Goal: Task Accomplishment & Management: Use online tool/utility

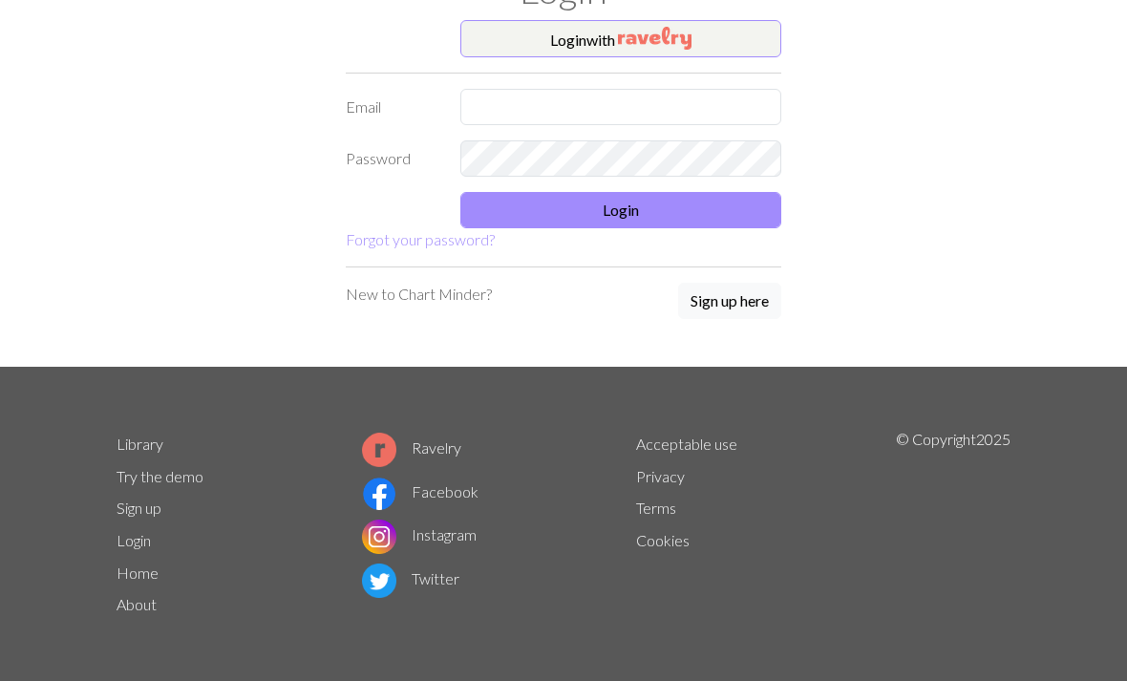
scroll to position [91, 0]
click at [741, 114] on input "text" at bounding box center [620, 107] width 321 height 36
type input "[EMAIL_ADDRESS][DOMAIN_NAME]"
click at [703, 208] on button "Login" at bounding box center [620, 210] width 321 height 36
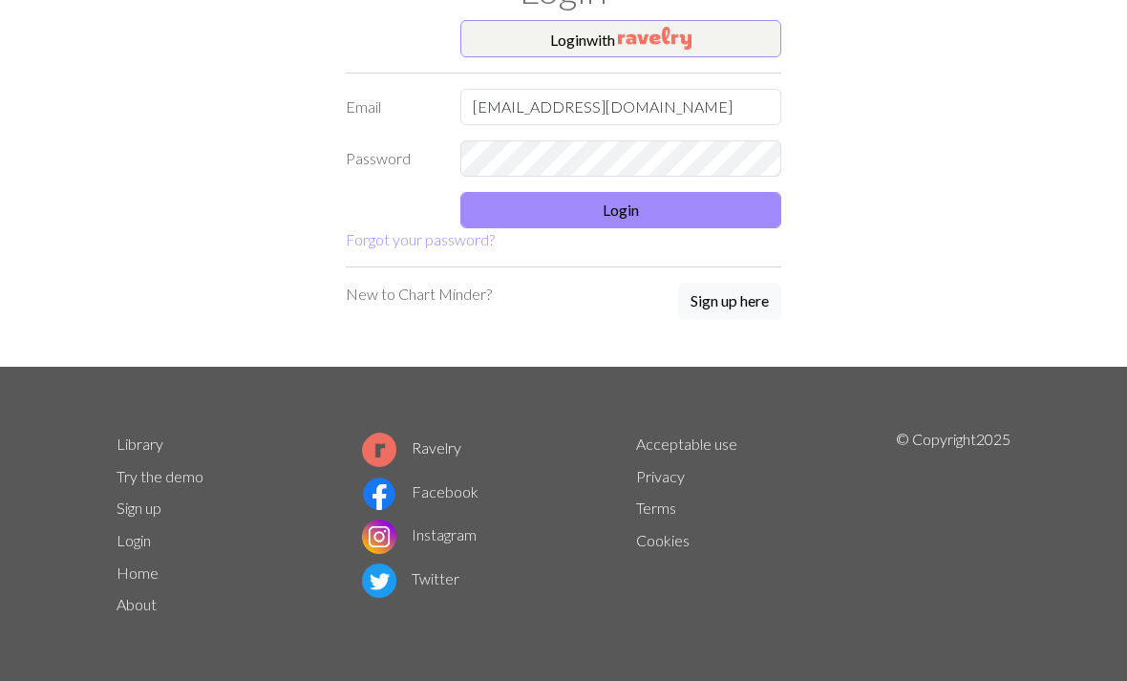
scroll to position [73, 0]
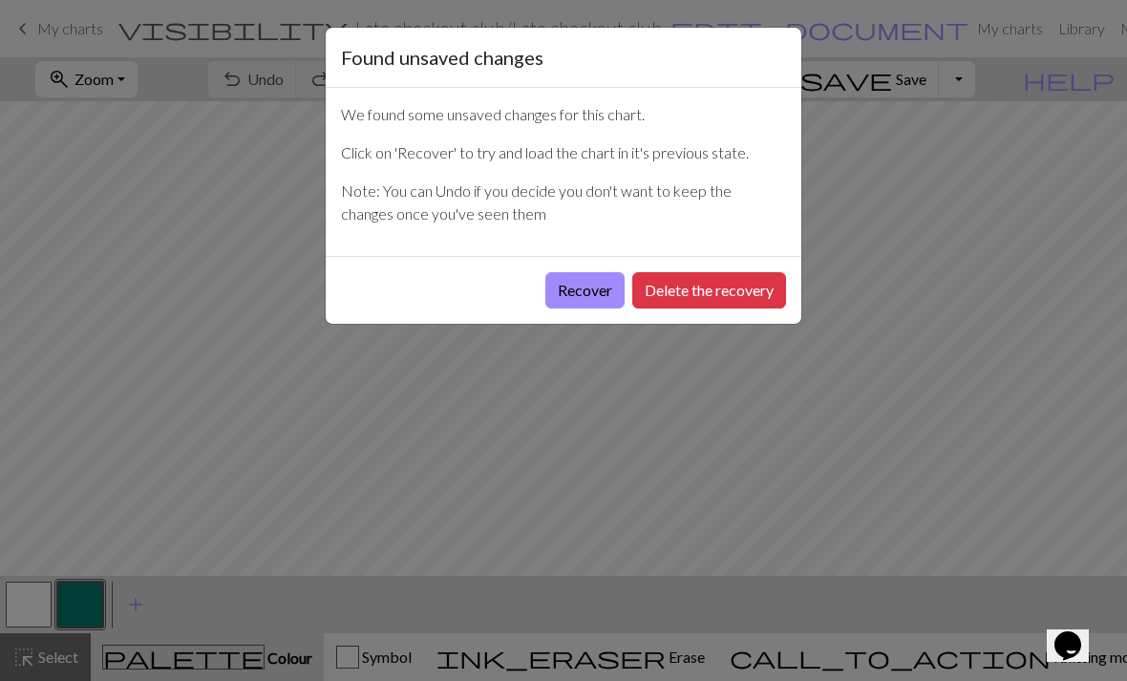
click at [605, 276] on button "Recover" at bounding box center [585, 290] width 79 height 36
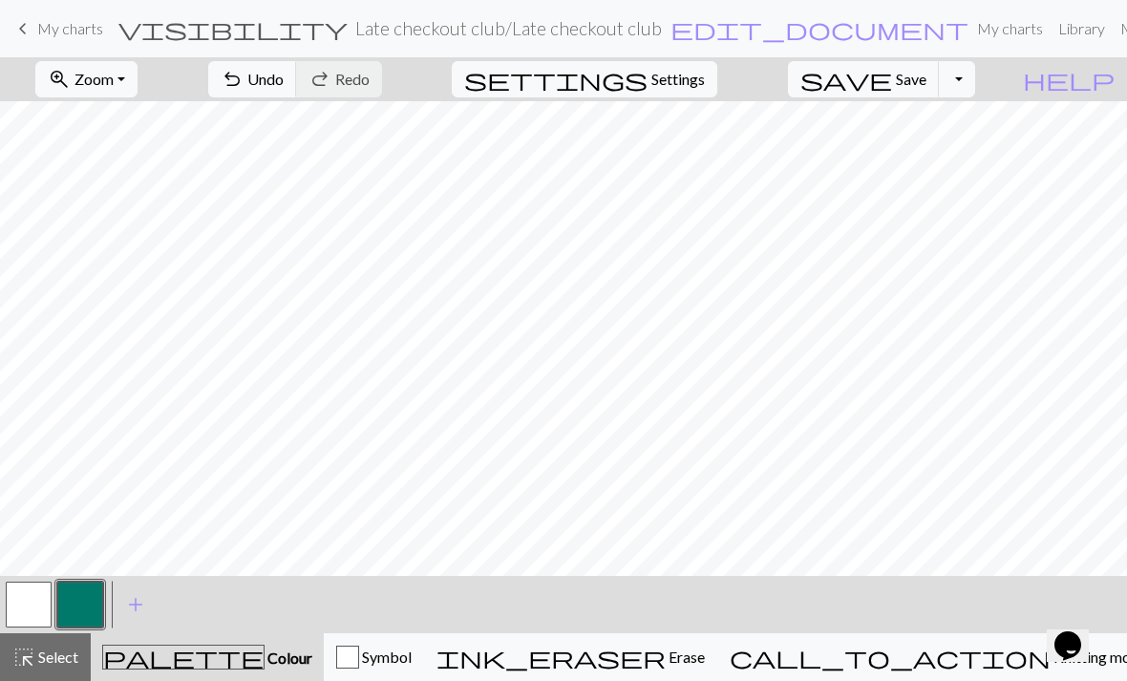
click at [970, 38] on link "My charts" at bounding box center [1010, 29] width 81 height 38
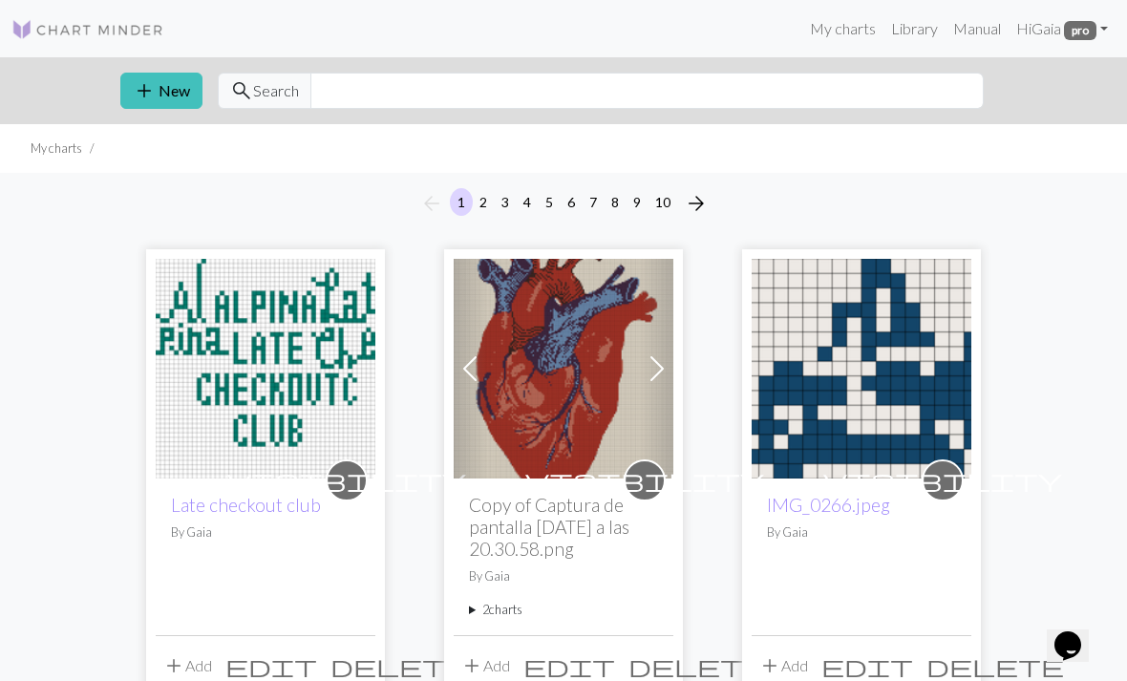
click at [164, 90] on button "add New" at bounding box center [161, 91] width 82 height 36
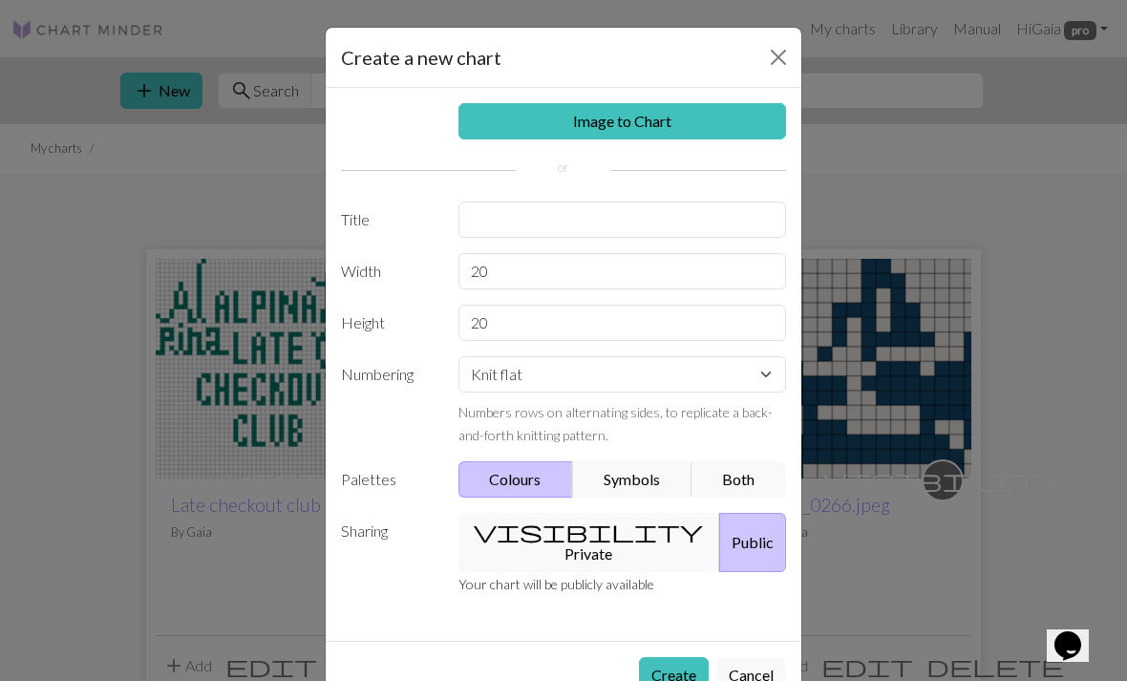
click at [542, 123] on link "Image to Chart" at bounding box center [623, 121] width 329 height 36
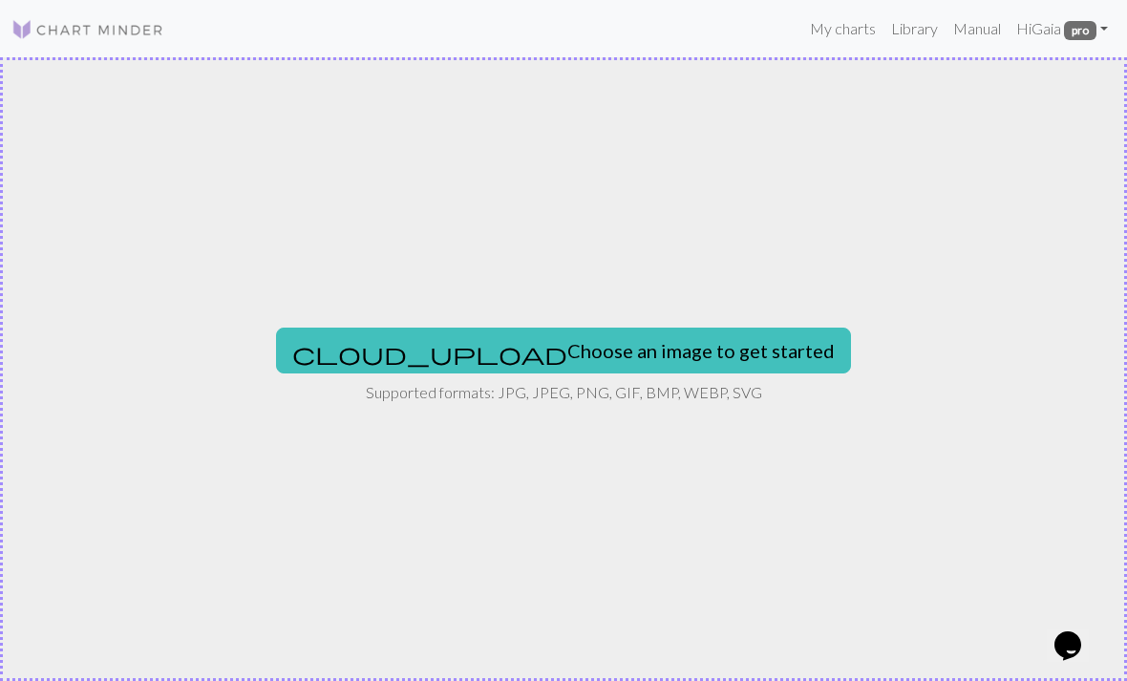
click at [551, 353] on button "cloud_upload Choose an image to get started" at bounding box center [563, 351] width 575 height 46
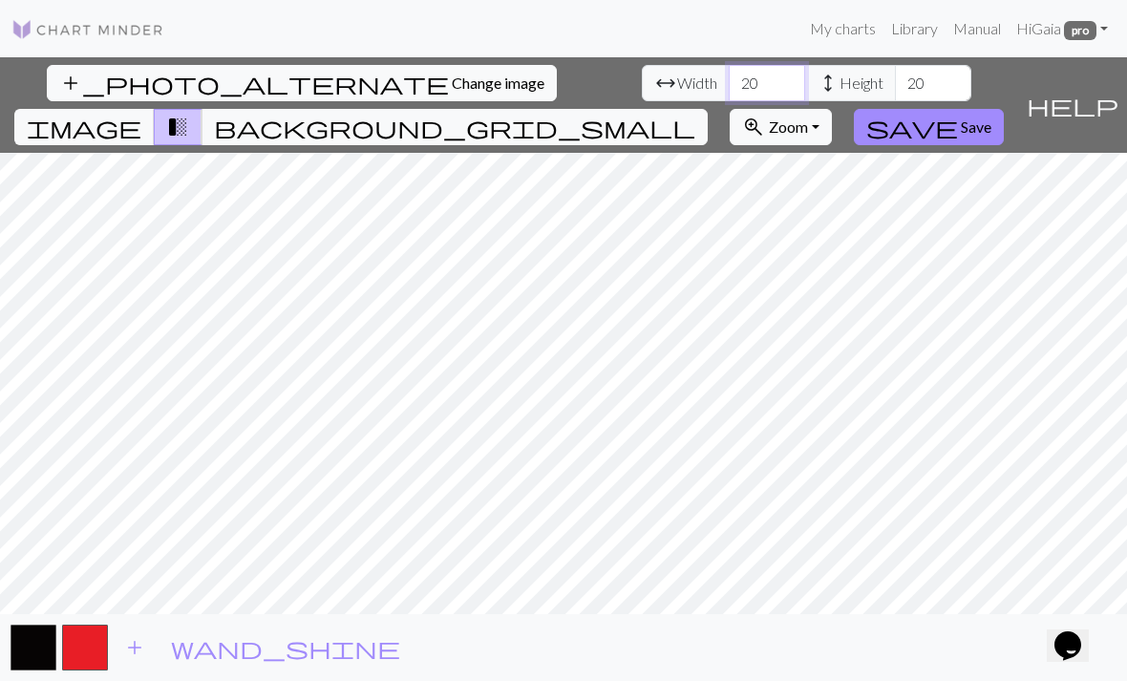
click at [729, 87] on input "20" at bounding box center [767, 83] width 76 height 36
click at [729, 89] on input "25" at bounding box center [767, 83] width 76 height 36
click at [729, 82] on input "20" at bounding box center [767, 83] width 76 height 36
type input "2"
type input "20"
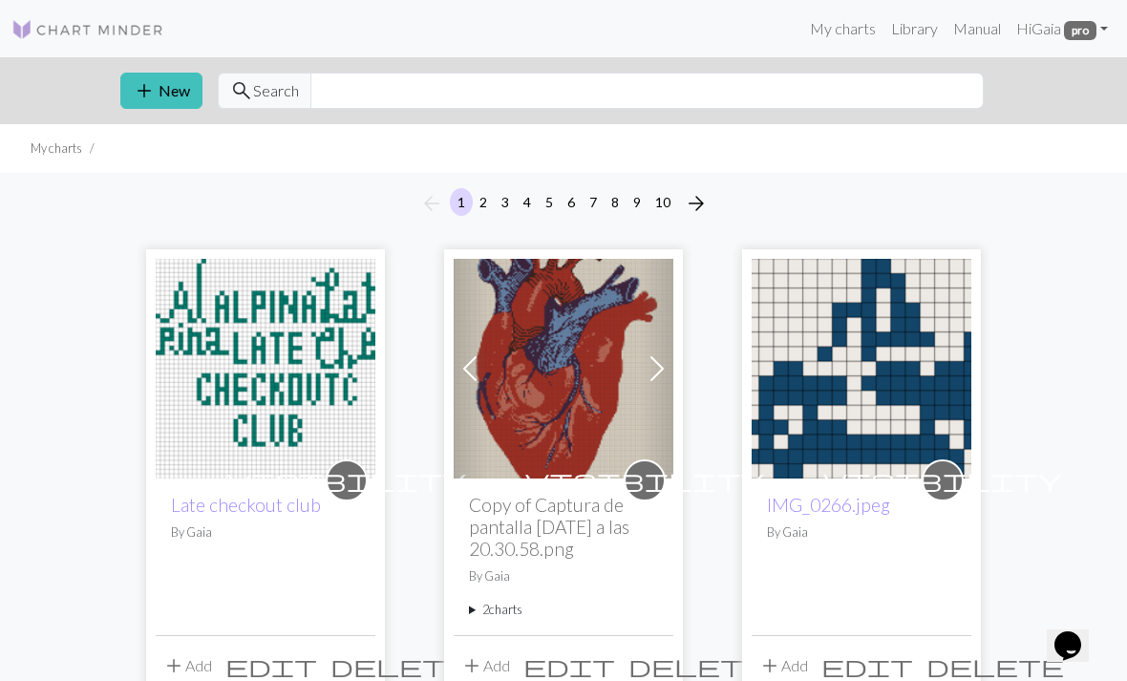
click at [164, 78] on button "add New" at bounding box center [161, 91] width 82 height 36
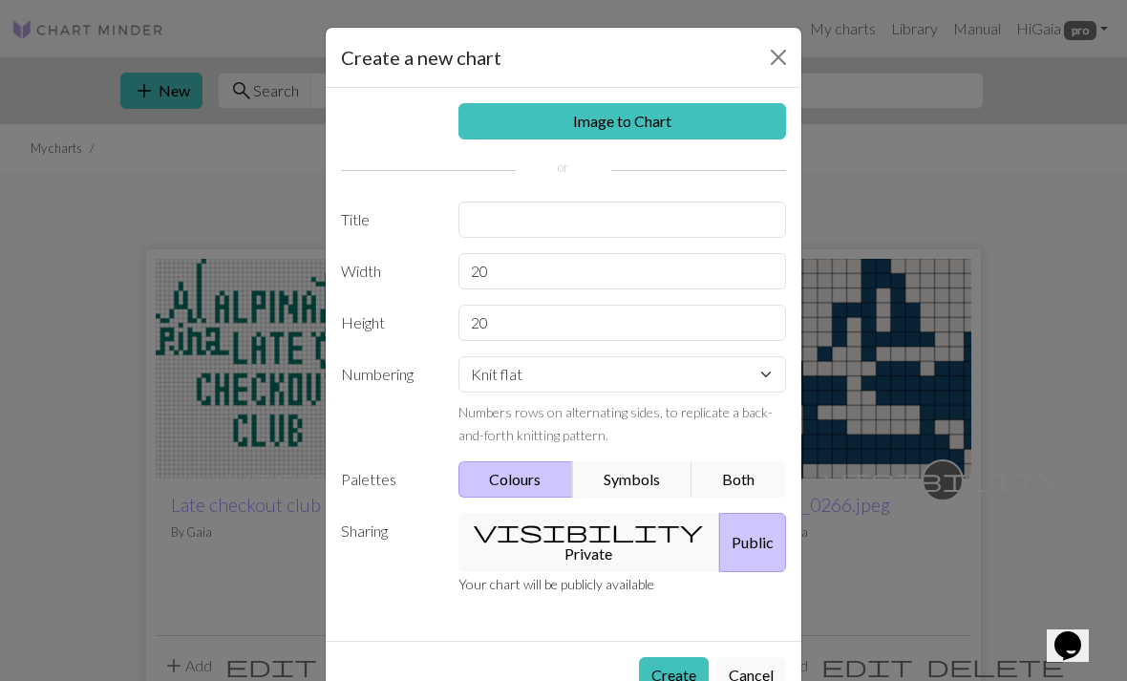
click at [546, 123] on link "Image to Chart" at bounding box center [623, 121] width 329 height 36
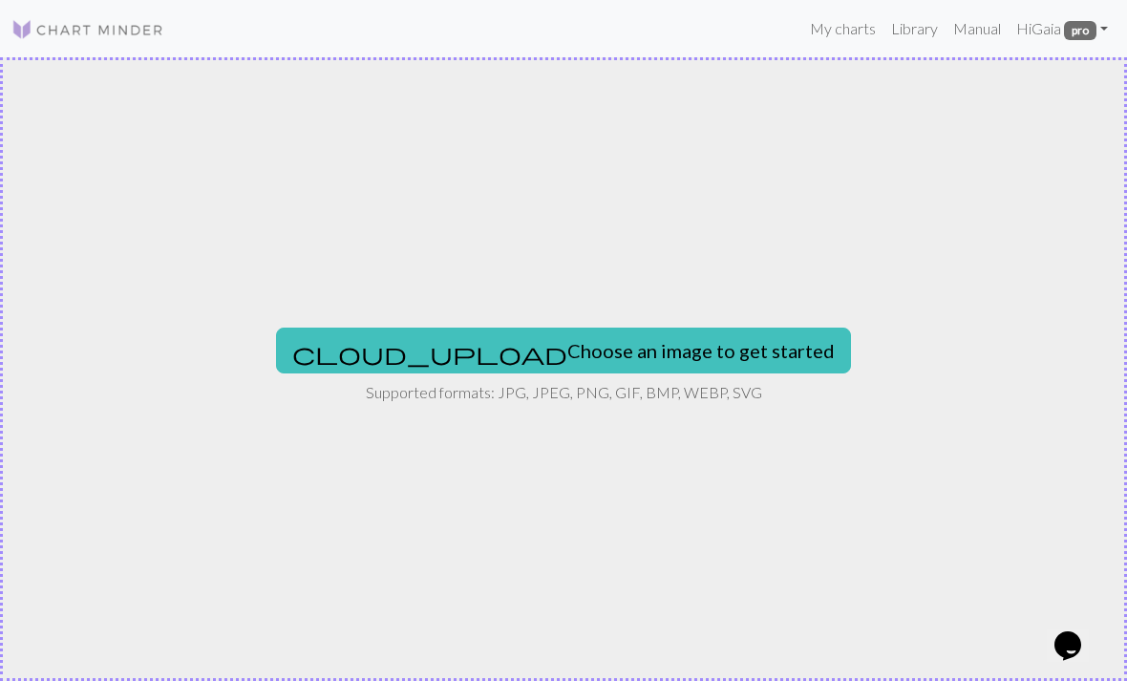
click at [536, 369] on button "cloud_upload Choose an image to get started" at bounding box center [563, 351] width 575 height 46
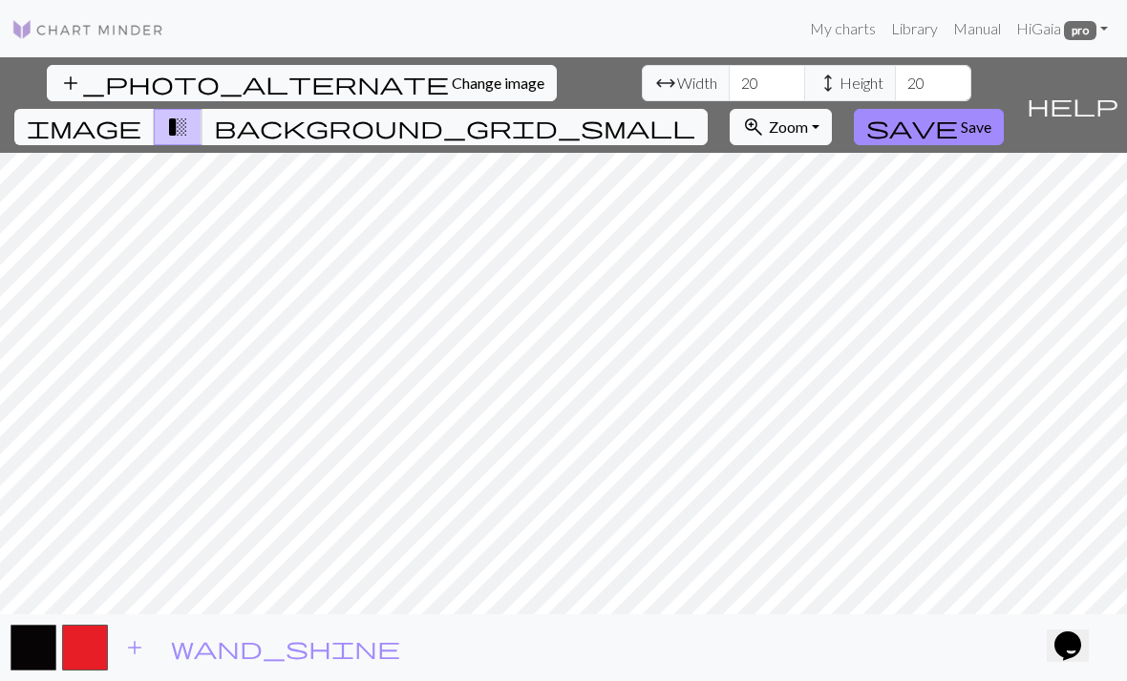
click at [992, 118] on span "Save" at bounding box center [976, 127] width 31 height 18
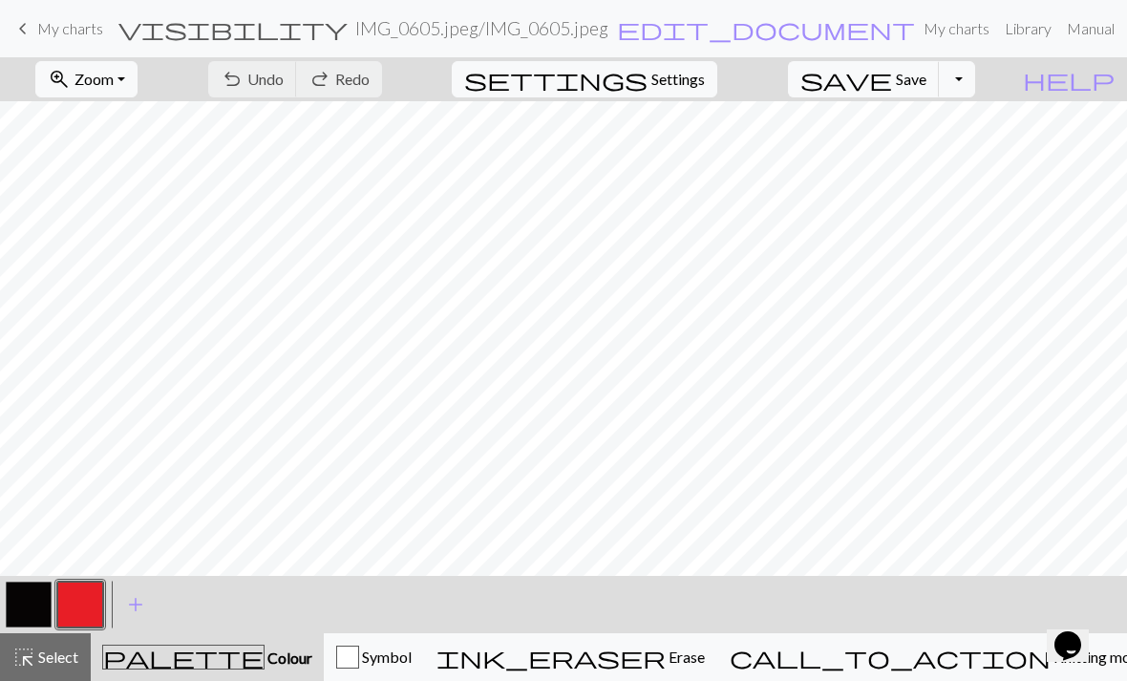
click at [29, 594] on button "button" at bounding box center [29, 605] width 46 height 46
click at [27, 599] on button "button" at bounding box center [29, 605] width 46 height 46
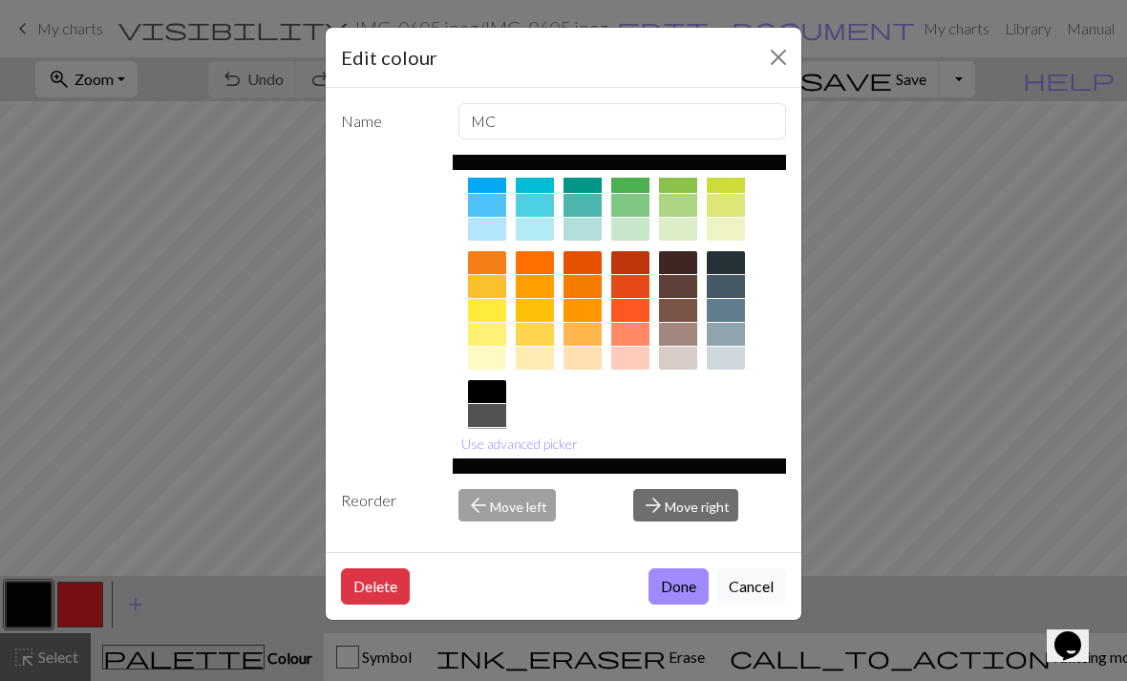
scroll to position [28, 0]
click at [496, 476] on div at bounding box center [487, 487] width 38 height 23
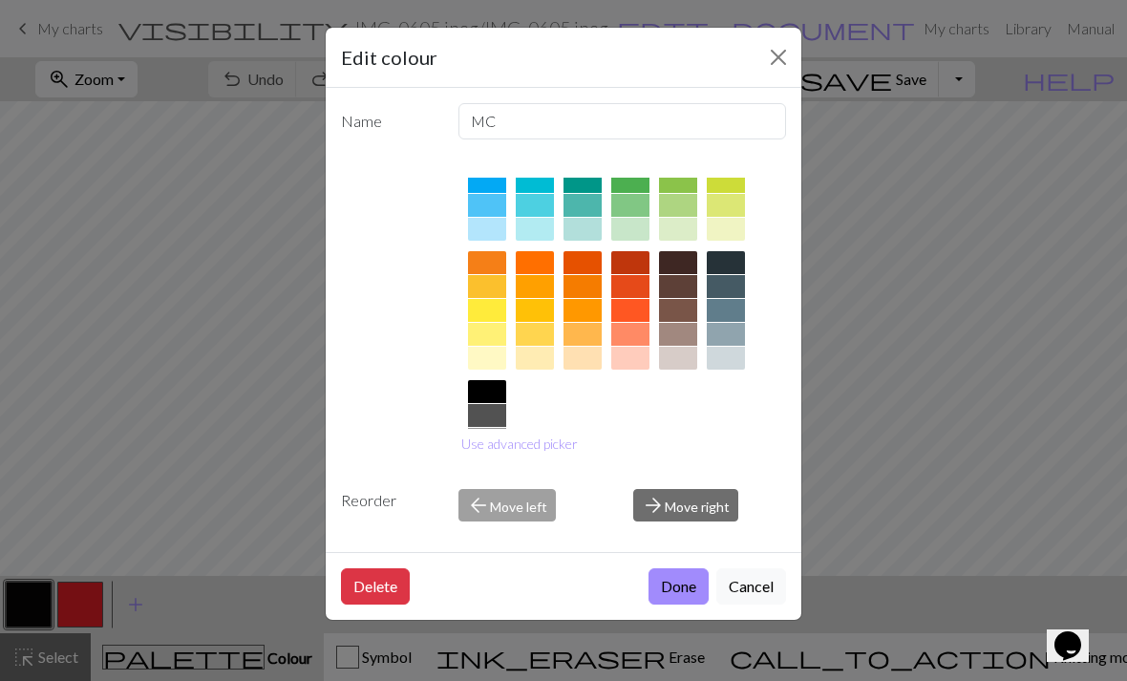
click at [690, 605] on button "Done" at bounding box center [679, 586] width 60 height 36
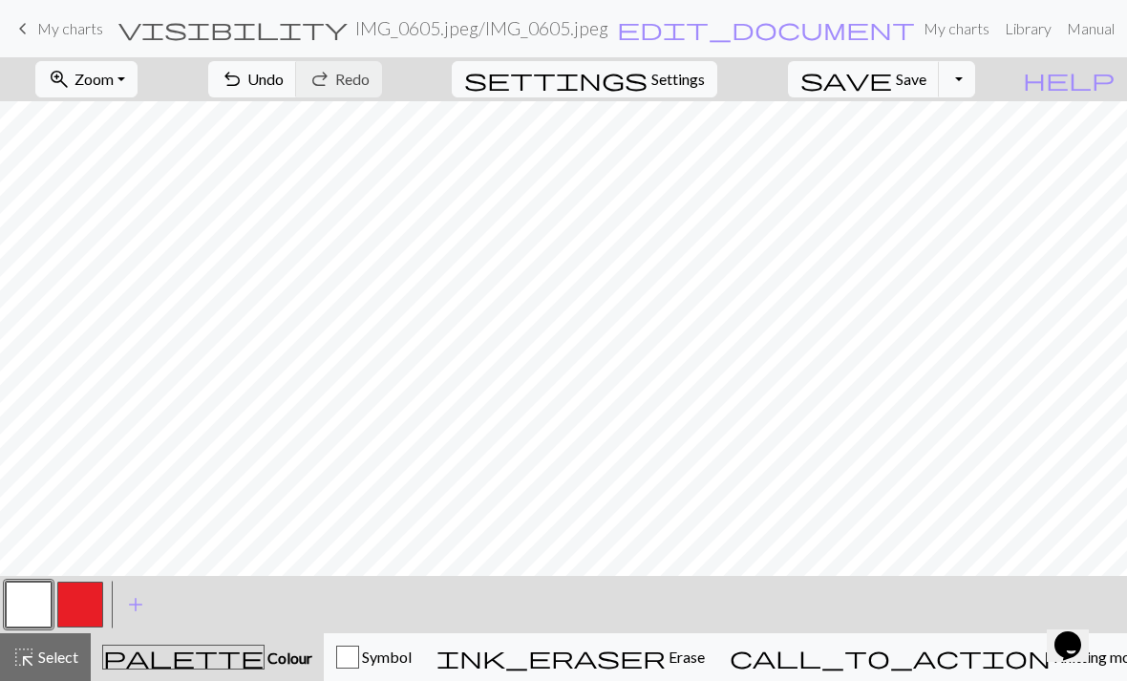
click at [85, 624] on button "button" at bounding box center [80, 605] width 46 height 46
click at [34, 602] on button "button" at bounding box center [29, 605] width 46 height 46
click at [82, 617] on button "button" at bounding box center [80, 605] width 46 height 46
click at [284, 82] on span "Undo" at bounding box center [265, 79] width 36 height 18
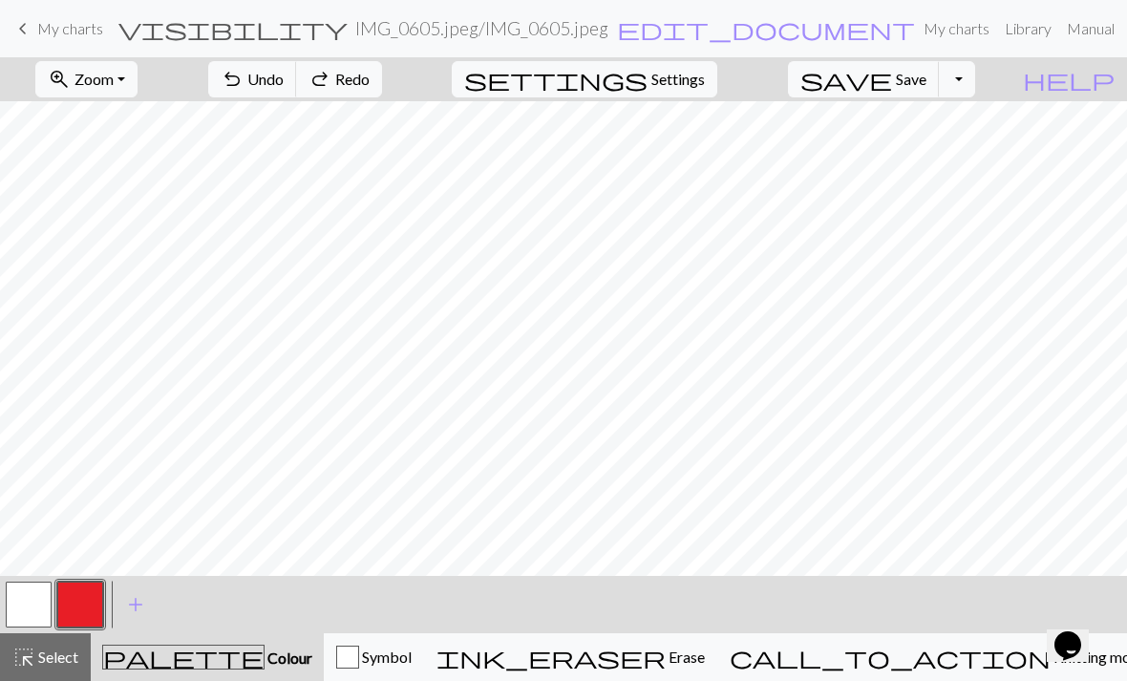
click at [284, 81] on span "Undo" at bounding box center [265, 79] width 36 height 18
click at [370, 81] on span "Redo" at bounding box center [352, 79] width 34 height 18
click at [284, 81] on span "Undo" at bounding box center [265, 79] width 36 height 18
click at [284, 87] on span "Undo" at bounding box center [265, 79] width 36 height 18
click at [297, 95] on button "undo Undo Undo" at bounding box center [252, 79] width 89 height 36
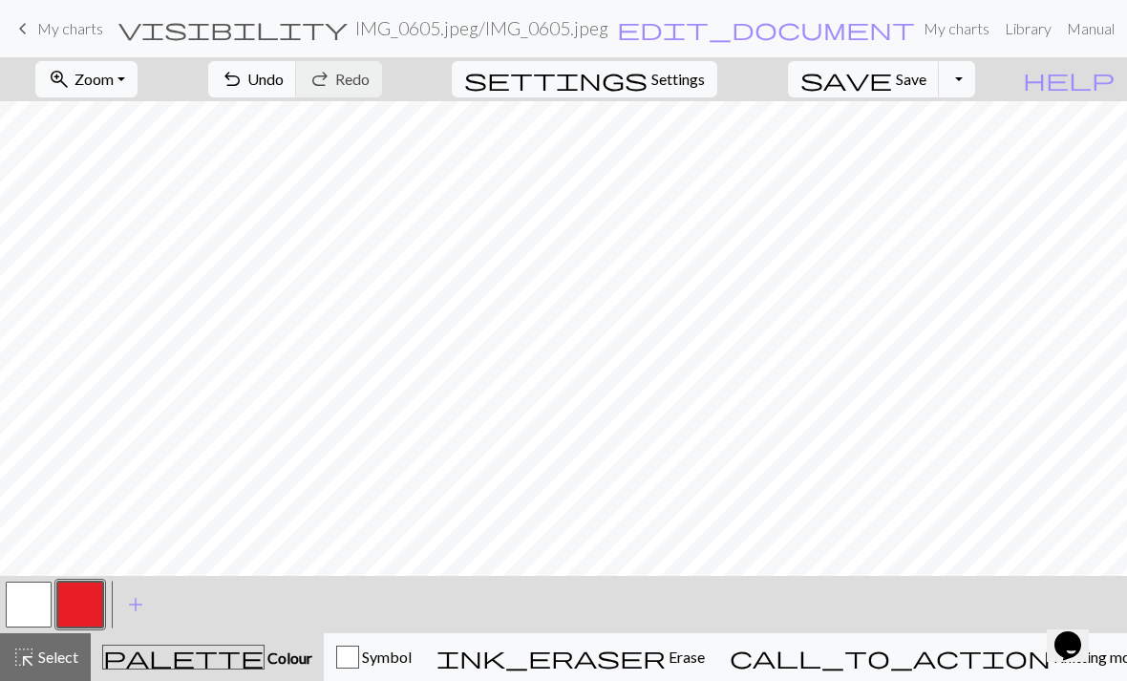
click at [923, 96] on button "save Save Save" at bounding box center [864, 79] width 152 height 36
click at [617, 35] on span "edit_document" at bounding box center [766, 28] width 298 height 27
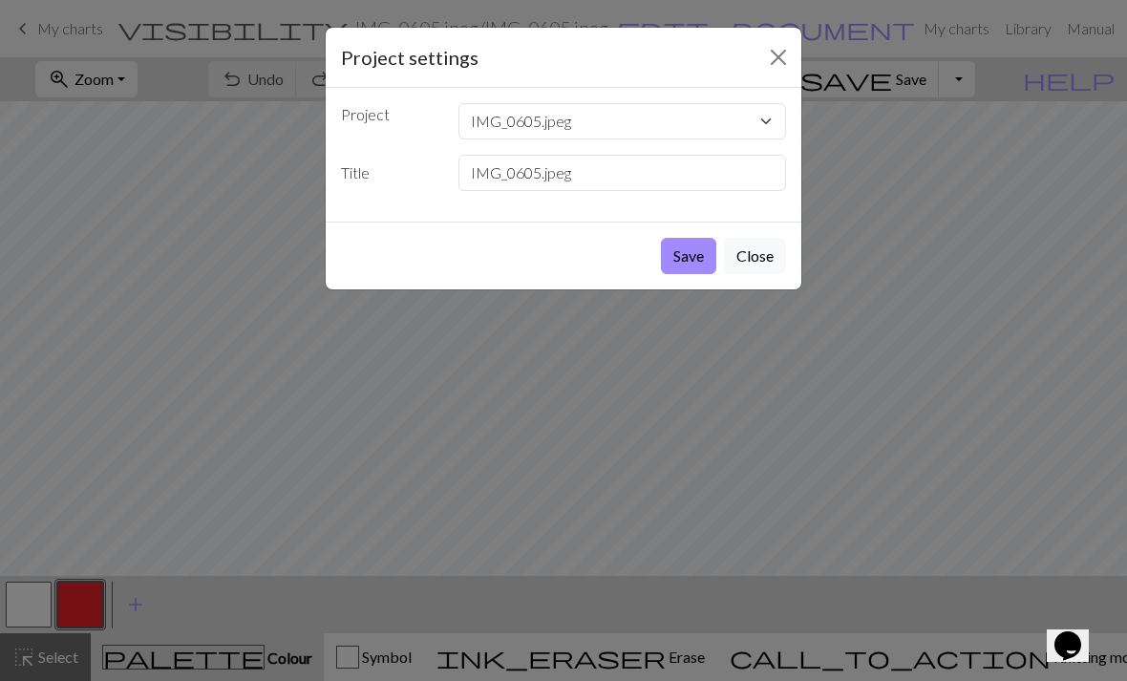
click at [768, 58] on button "Close" at bounding box center [778, 57] width 31 height 31
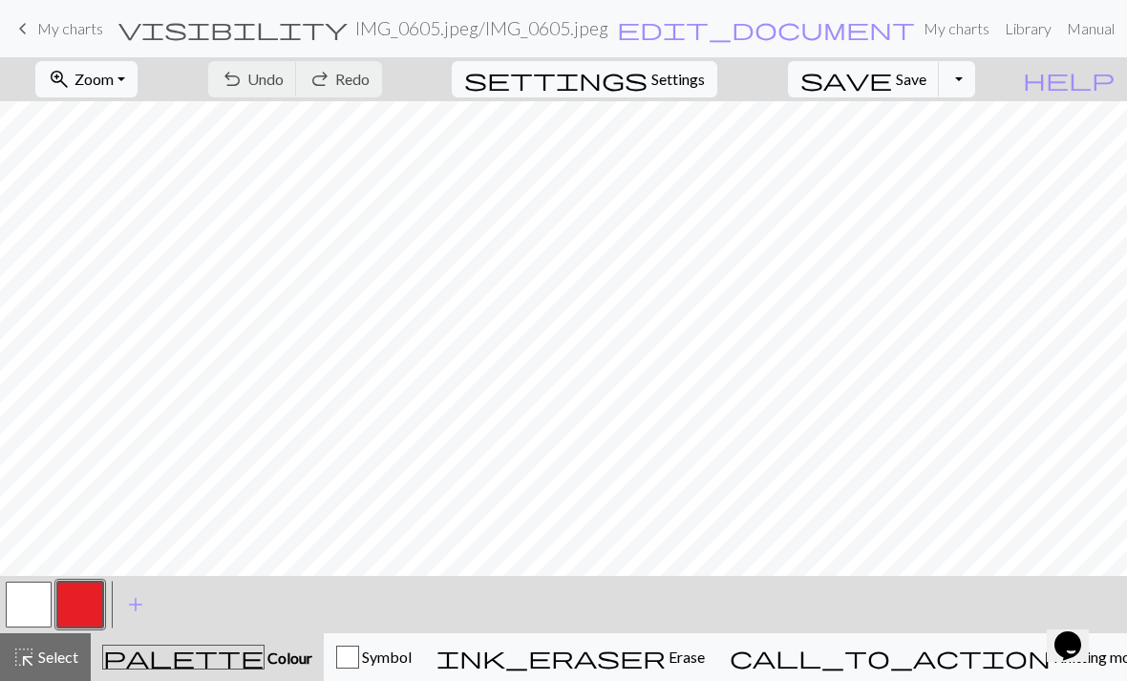
click at [705, 80] on span "Settings" at bounding box center [678, 79] width 53 height 23
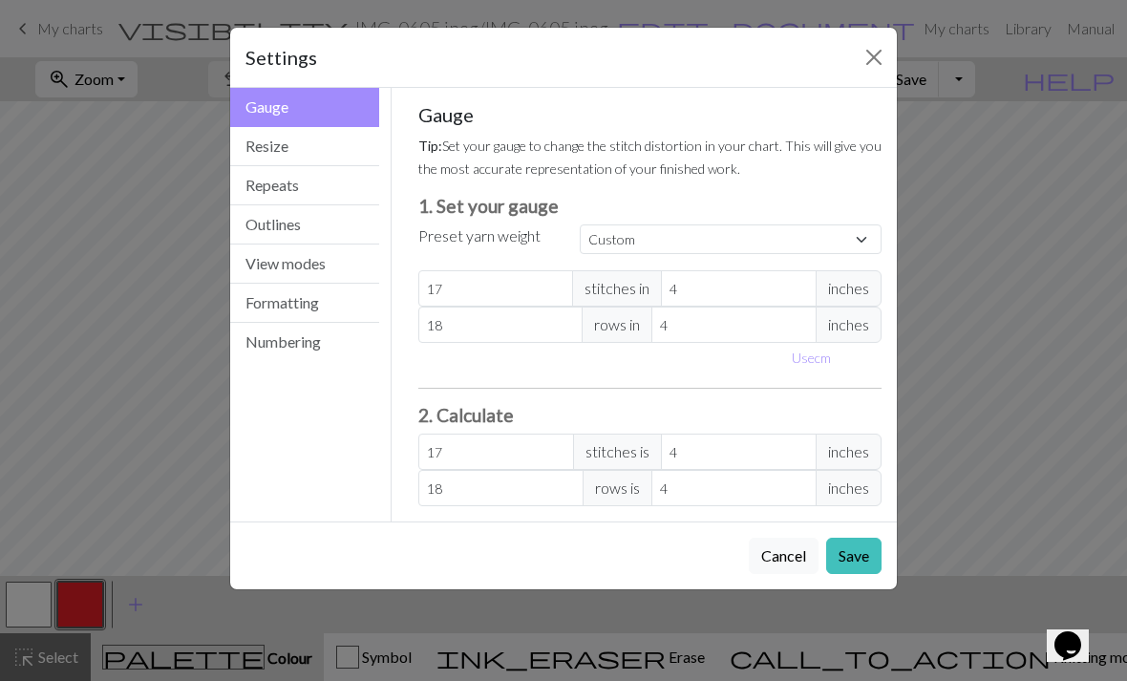
click at [866, 70] on button "Close" at bounding box center [874, 57] width 31 height 31
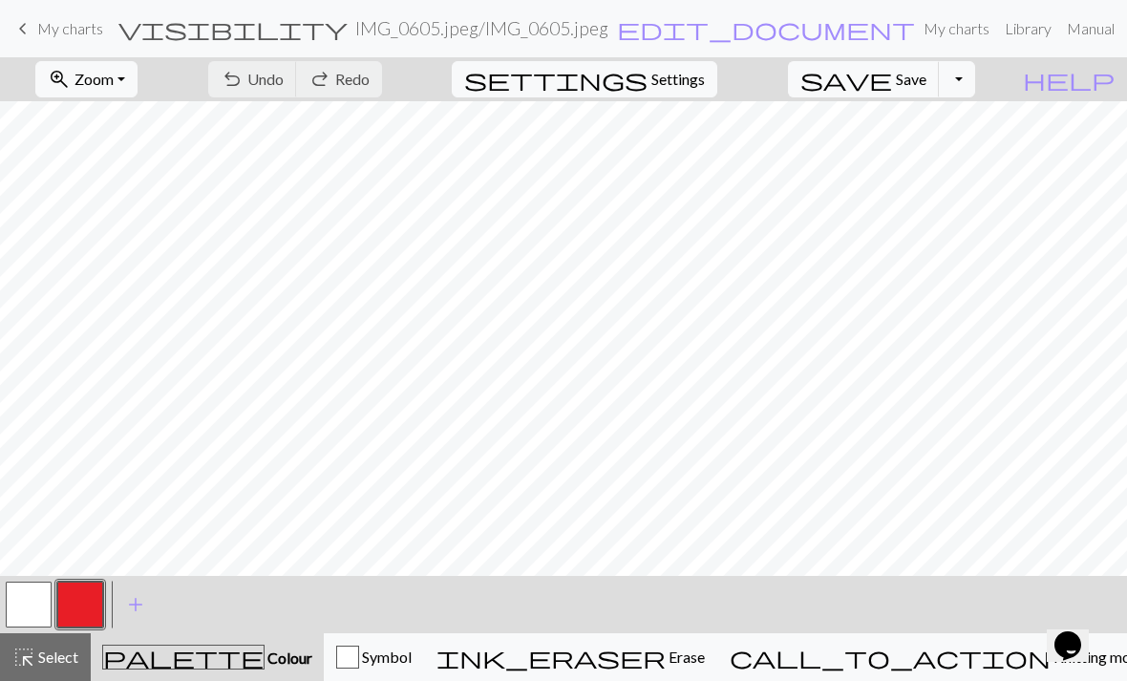
click at [916, 27] on link "My charts" at bounding box center [956, 29] width 81 height 38
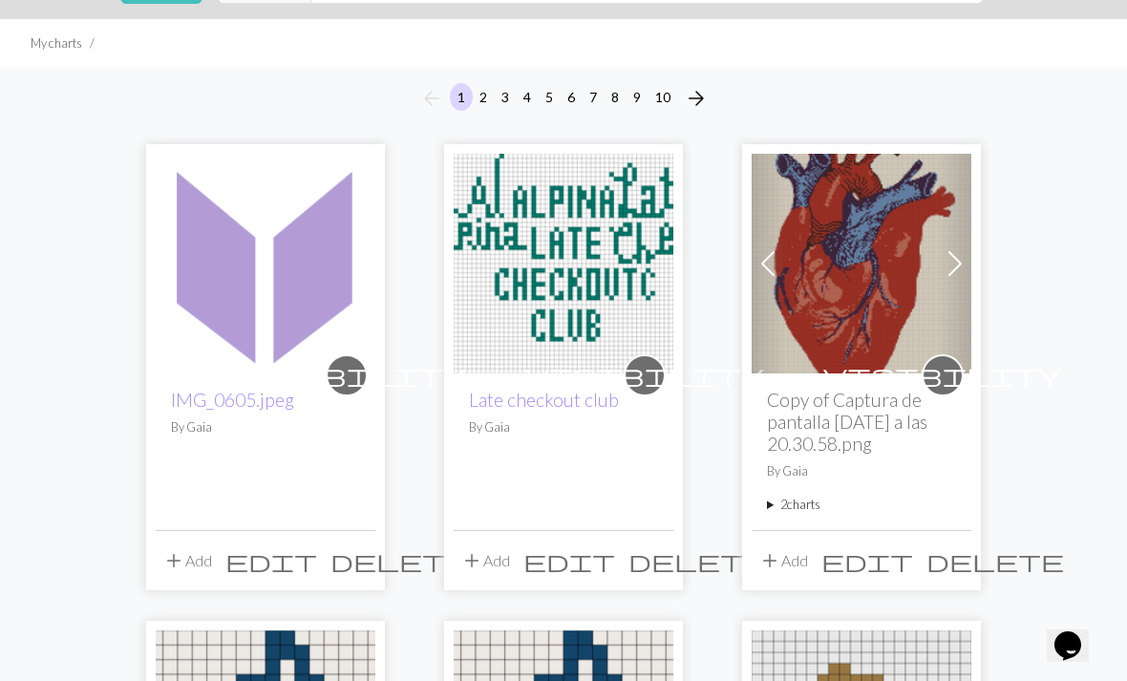
scroll to position [92, 0]
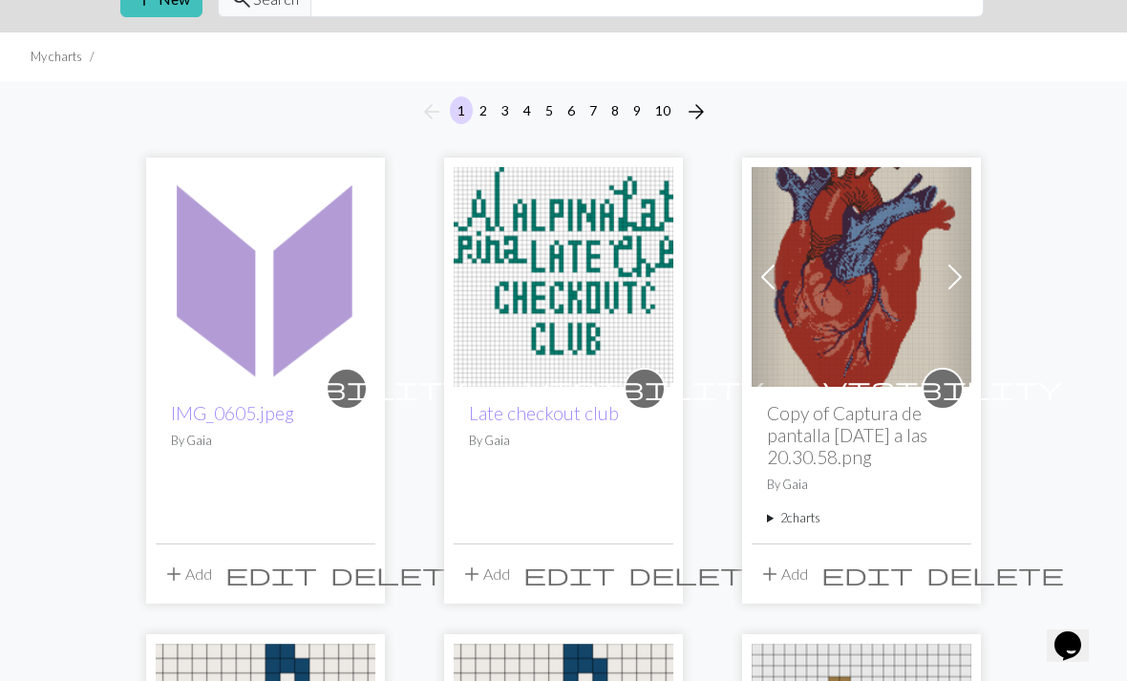
click at [354, 395] on span "visibility" at bounding box center [346, 389] width 239 height 30
click at [360, 588] on span "delete" at bounding box center [400, 574] width 138 height 27
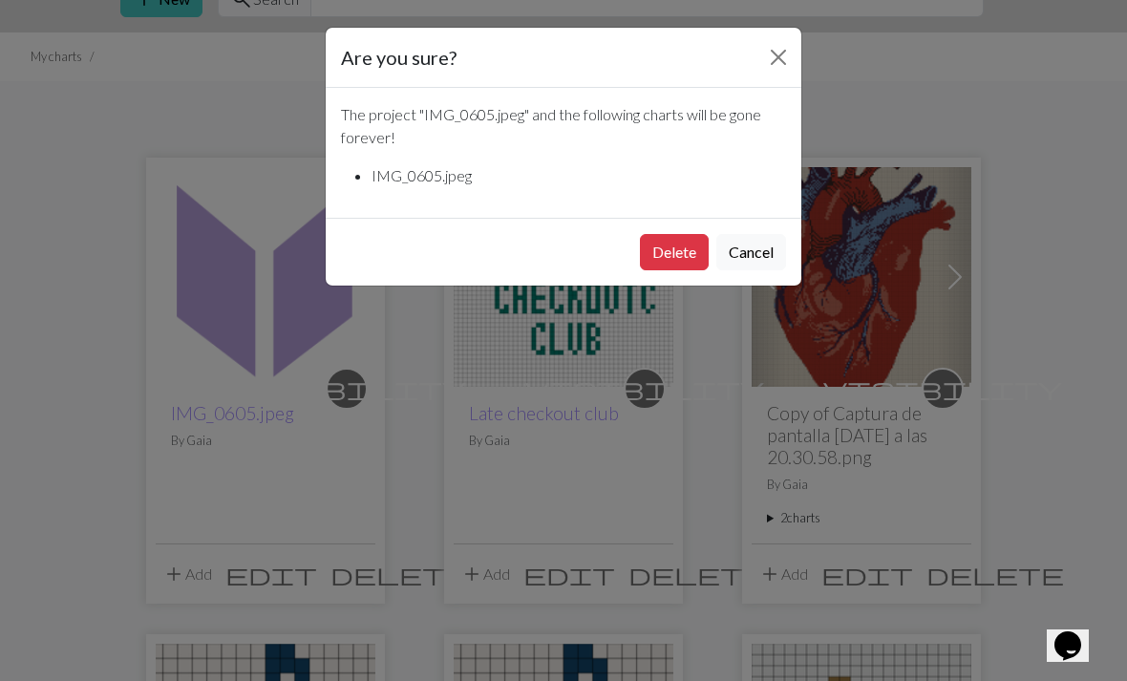
click at [776, 52] on button "Close" at bounding box center [778, 57] width 31 height 31
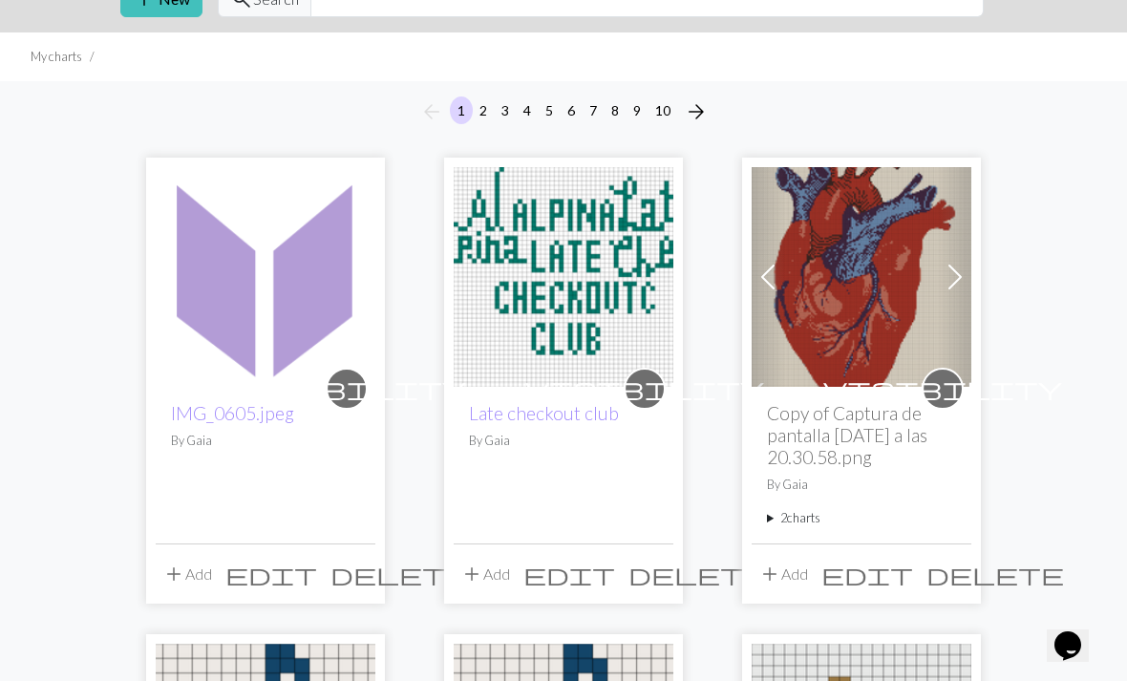
click at [317, 576] on span "edit" at bounding box center [271, 574] width 92 height 27
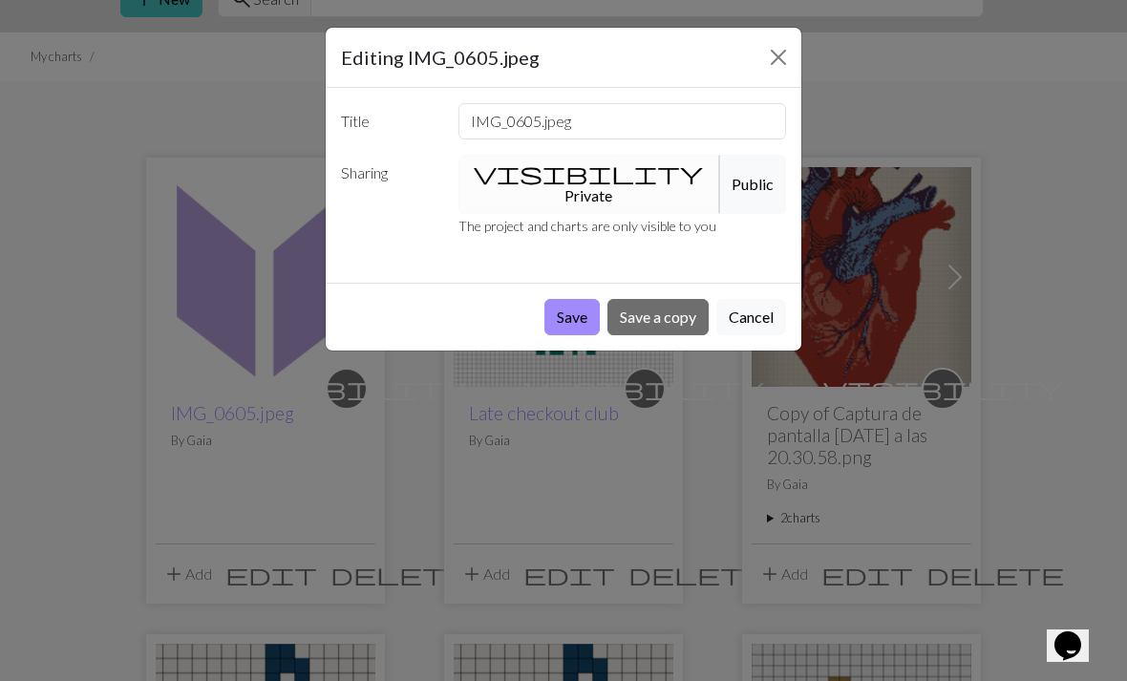
click at [546, 176] on button "visibility Private" at bounding box center [590, 184] width 263 height 59
click at [567, 299] on button "Save" at bounding box center [572, 317] width 55 height 36
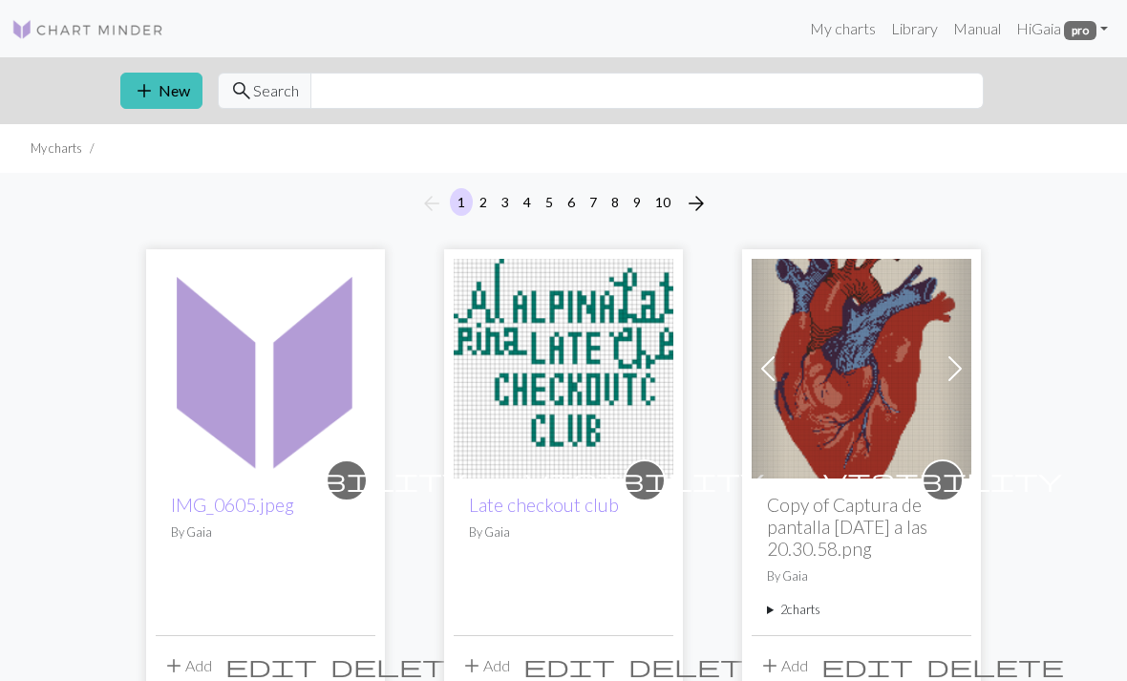
scroll to position [153, 0]
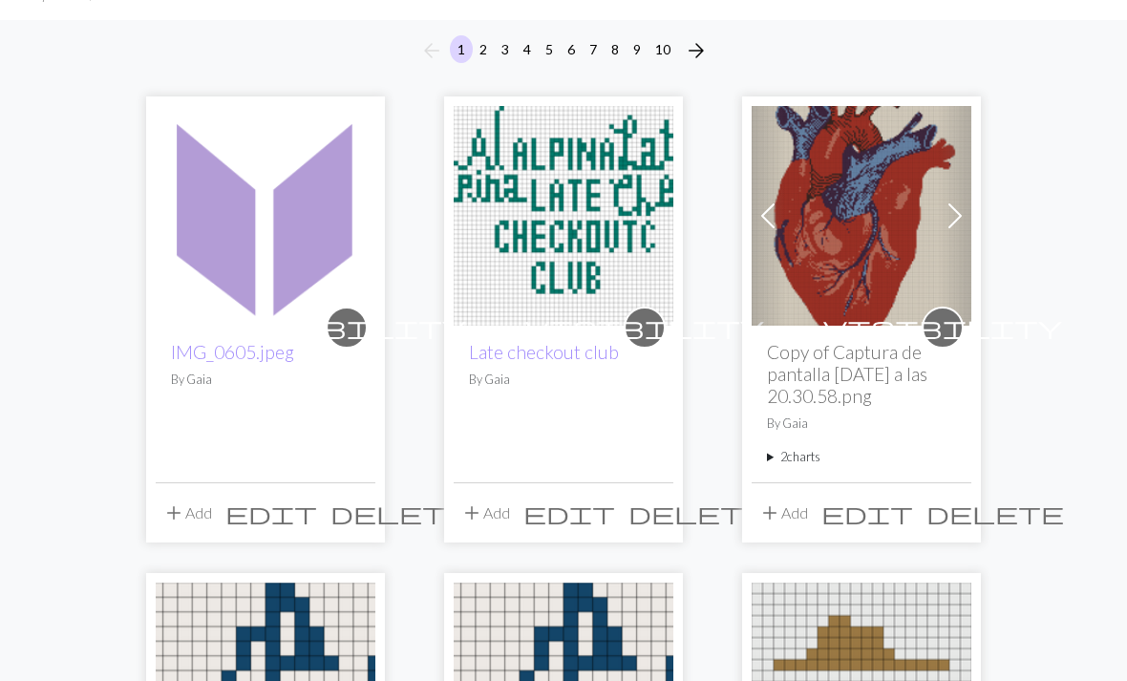
click at [257, 203] on img at bounding box center [266, 216] width 220 height 220
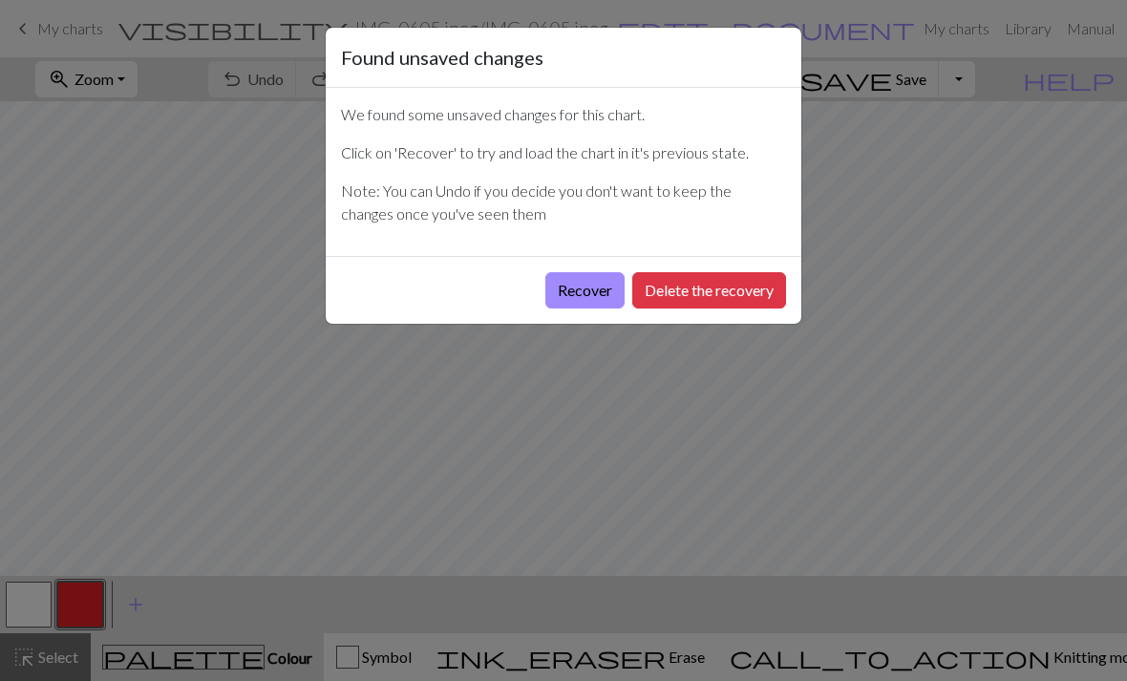
click at [591, 267] on div "Recover Delete the recovery" at bounding box center [564, 290] width 476 height 68
click at [567, 290] on button "Recover" at bounding box center [585, 290] width 79 height 36
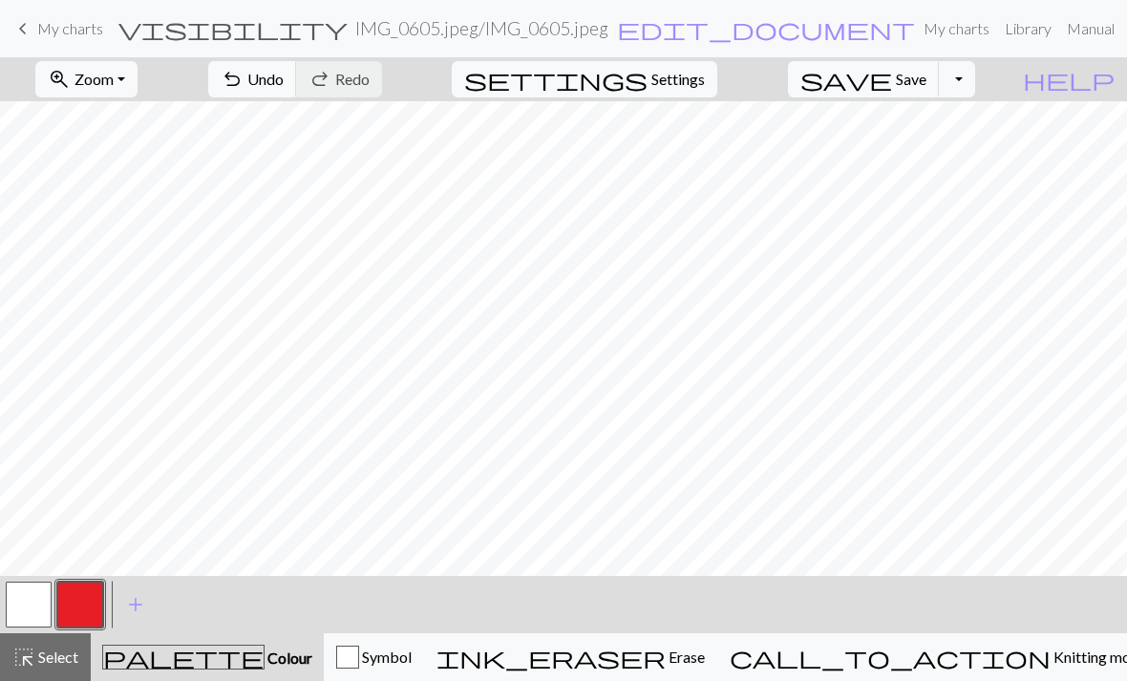
click at [44, 614] on button "button" at bounding box center [29, 605] width 46 height 46
click at [78, 595] on button "button" at bounding box center [80, 605] width 46 height 46
click at [927, 76] on span "Save" at bounding box center [911, 79] width 31 height 18
click at [927, 82] on span "Save" at bounding box center [911, 79] width 31 height 18
